Goal: Task Accomplishment & Management: Manage account settings

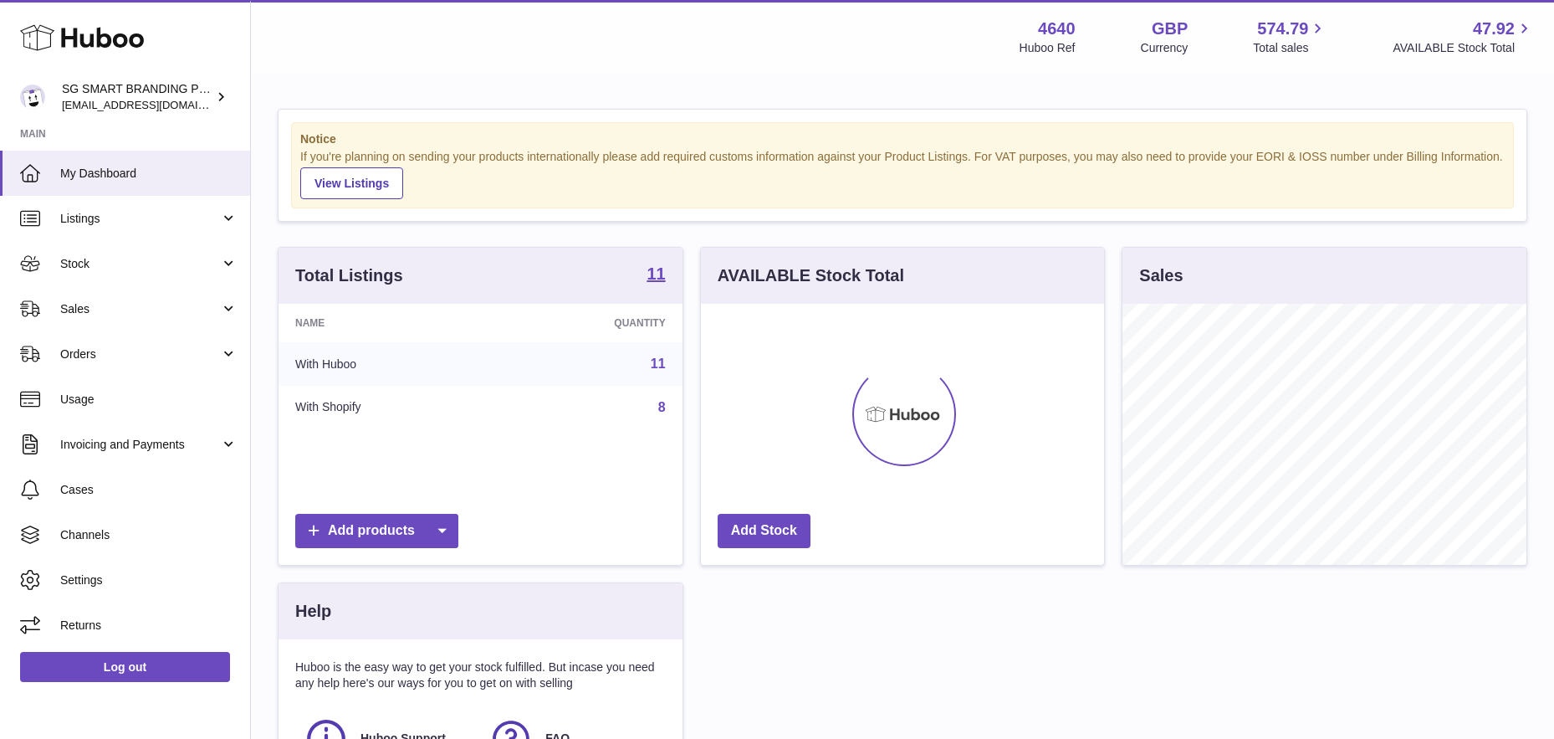
scroll to position [261, 403]
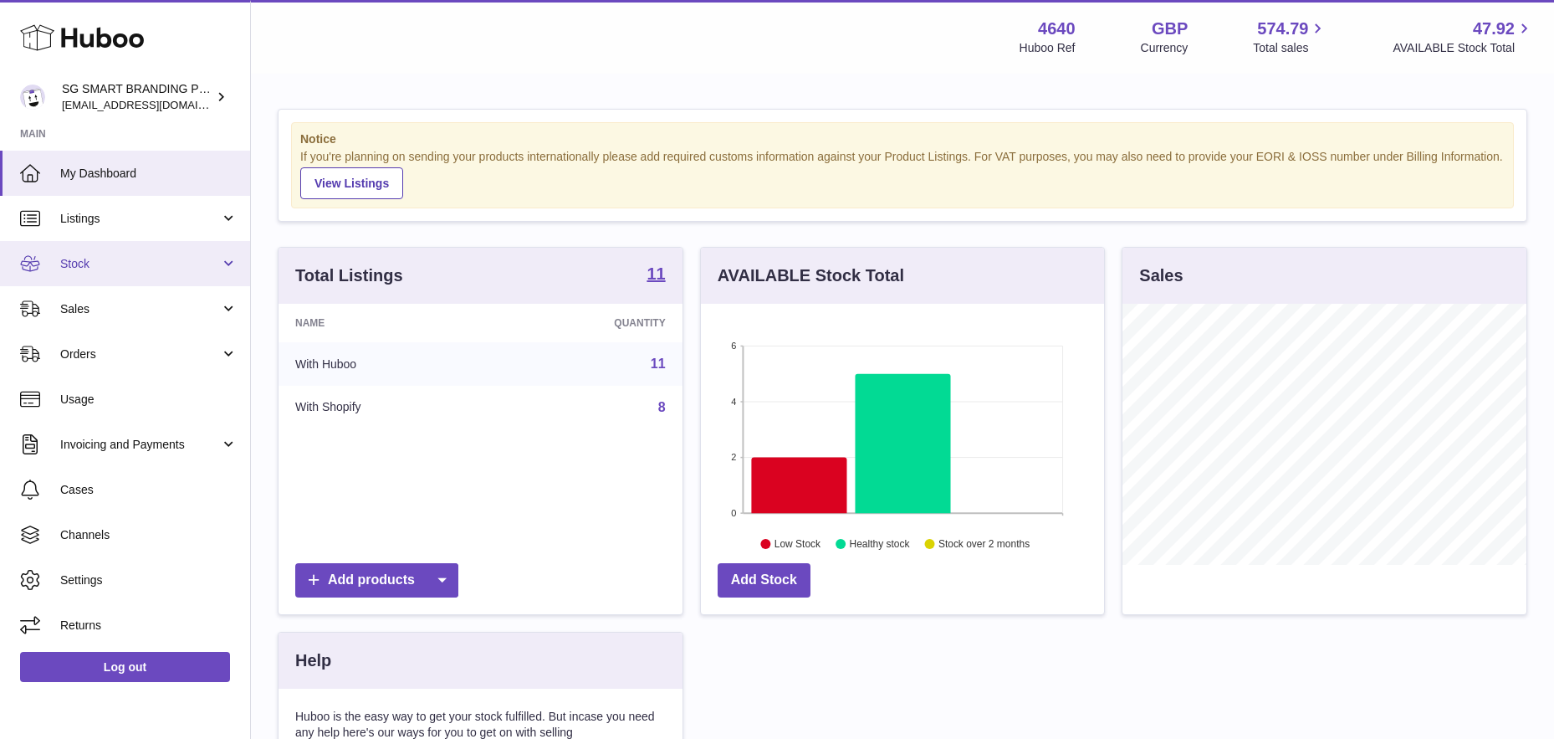
click at [153, 261] on span "Stock" at bounding box center [140, 264] width 160 height 16
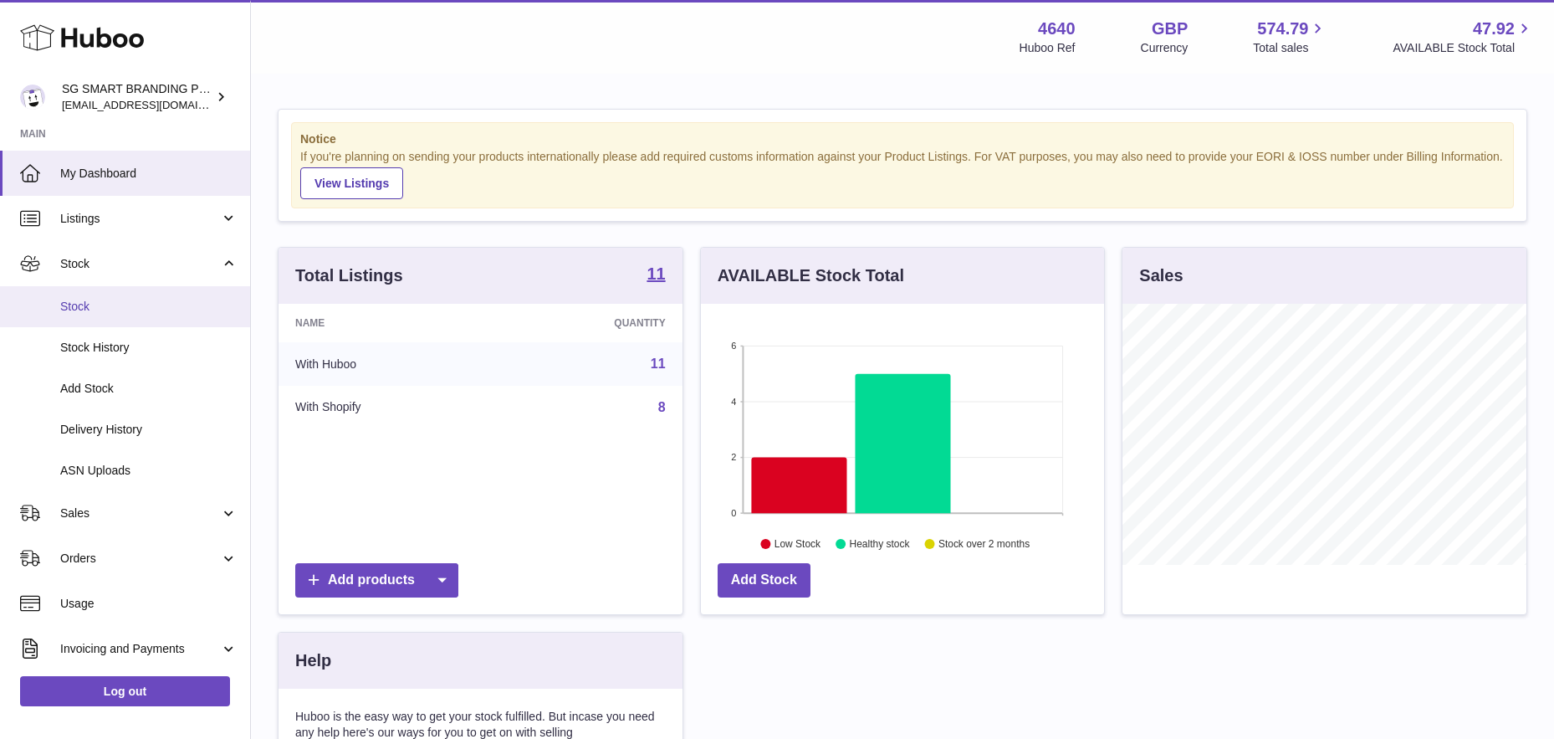
click at [124, 306] on span "Stock" at bounding box center [148, 307] width 177 height 16
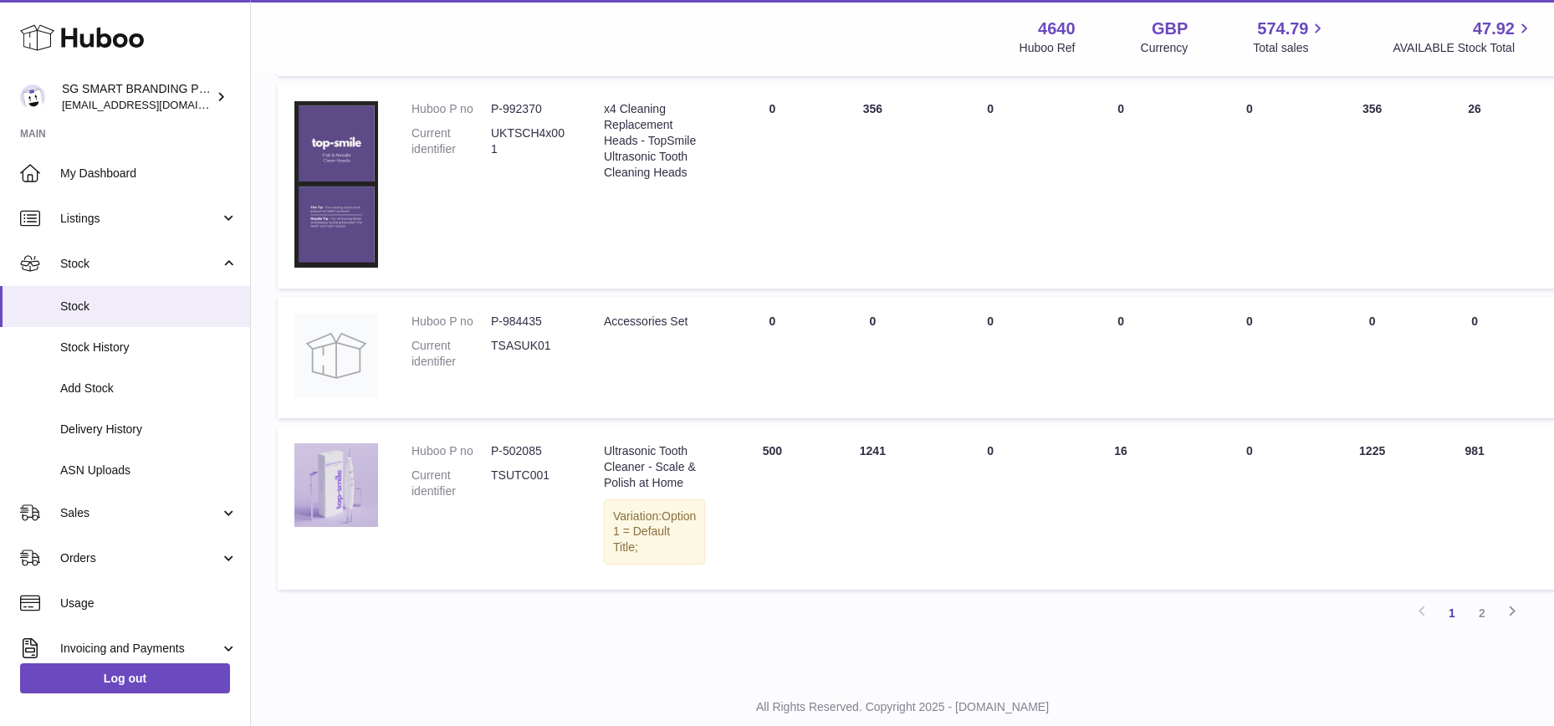
scroll to position [1306, 0]
